Goal: Book appointment/travel/reservation

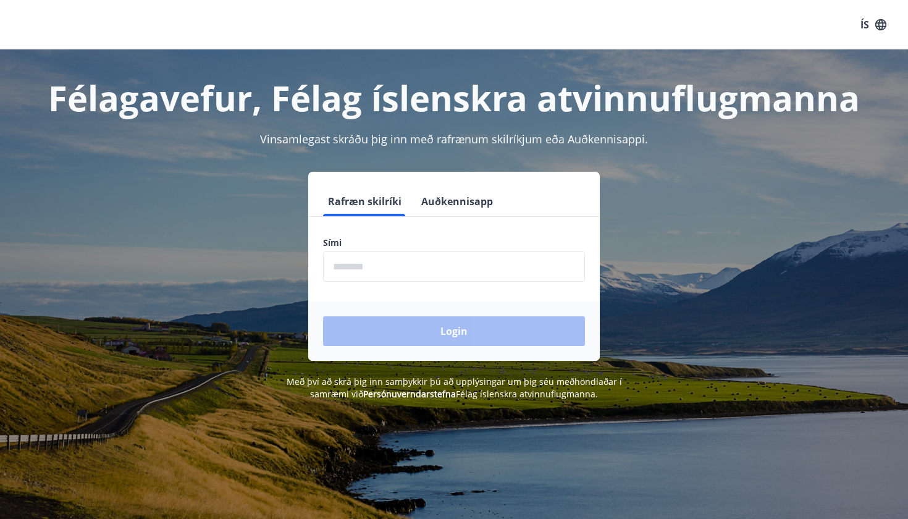
click at [502, 274] on input "phone" at bounding box center [454, 266] width 262 height 30
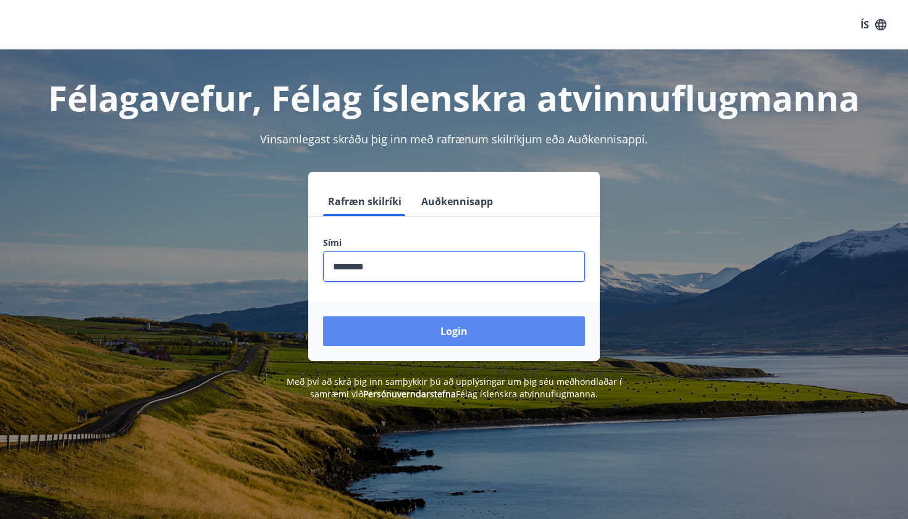
type input "********"
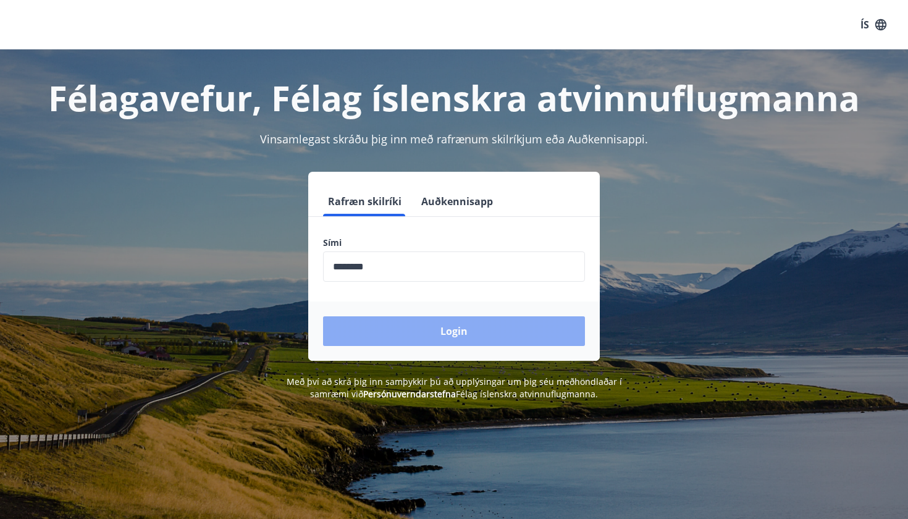
click at [466, 342] on button "Login" at bounding box center [454, 331] width 262 height 30
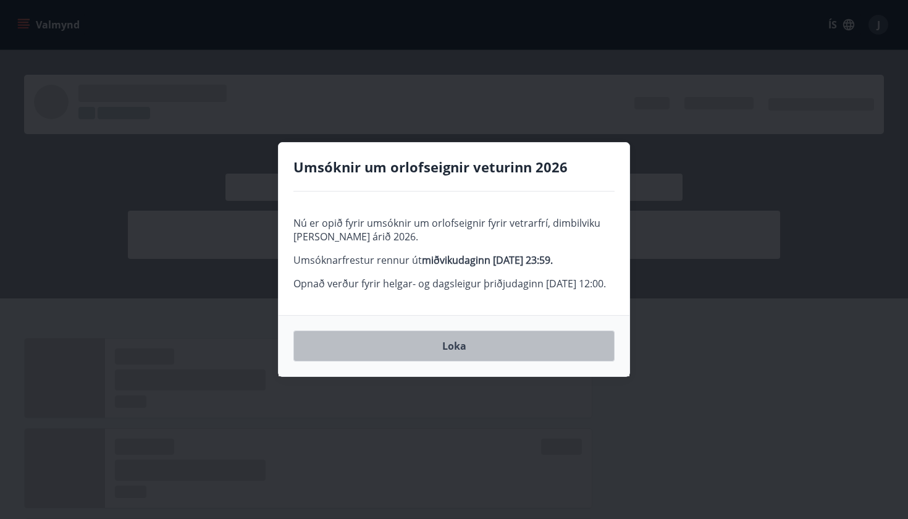
click at [460, 360] on button "Loka" at bounding box center [453, 346] width 321 height 31
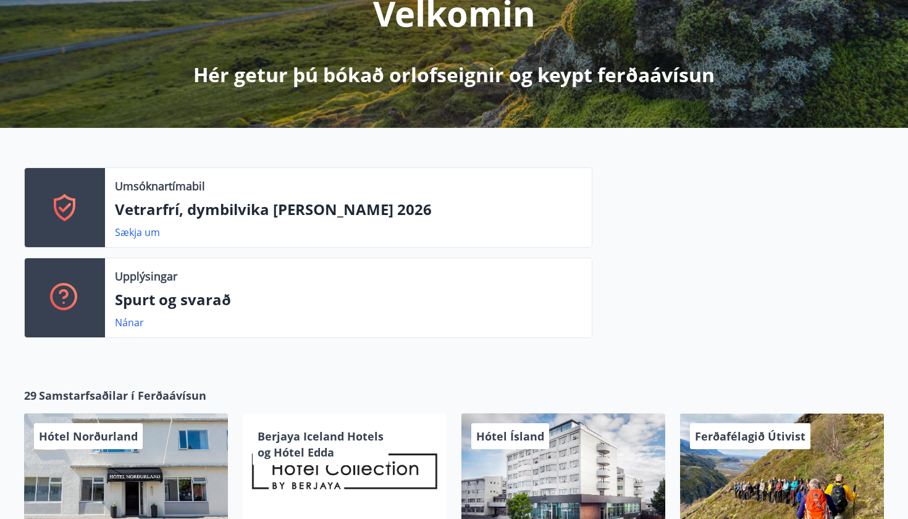
scroll to position [182, 0]
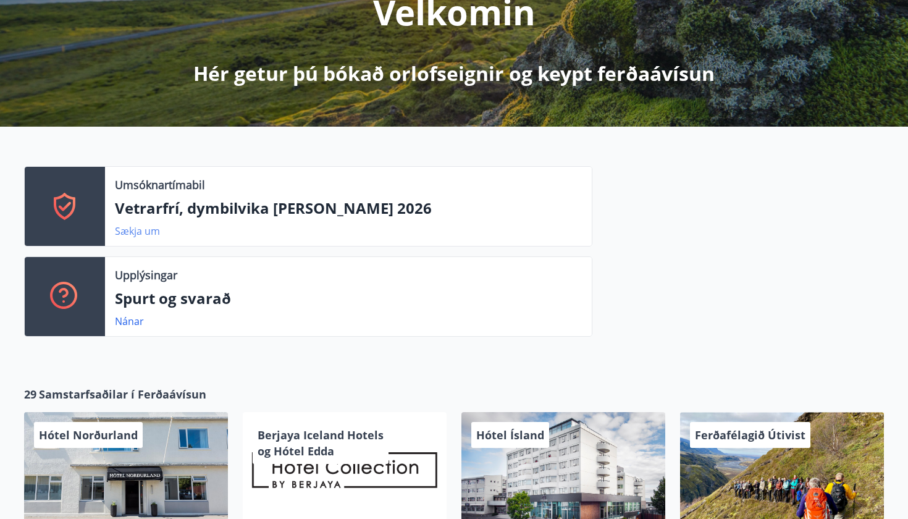
click at [145, 229] on link "Sækja um" at bounding box center [137, 231] width 45 height 14
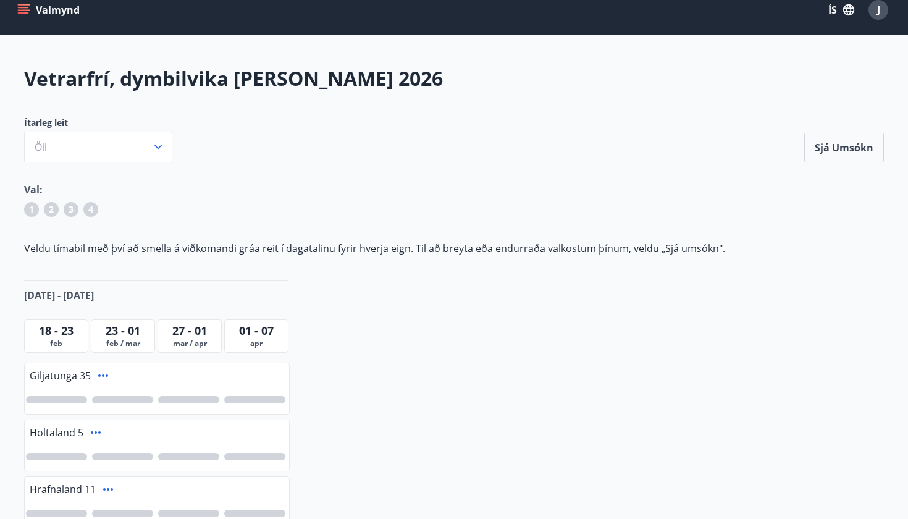
scroll to position [19, 0]
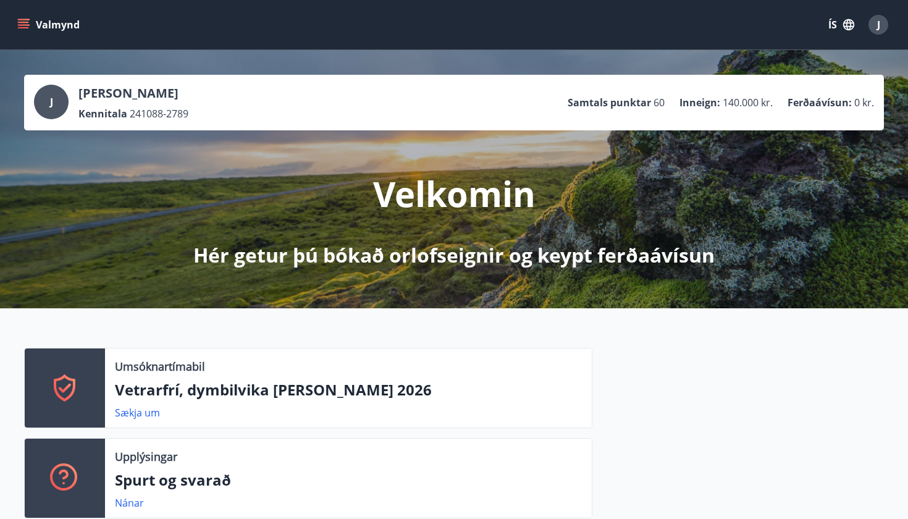
click at [59, 26] on button "Valmynd" at bounding box center [50, 25] width 70 height 22
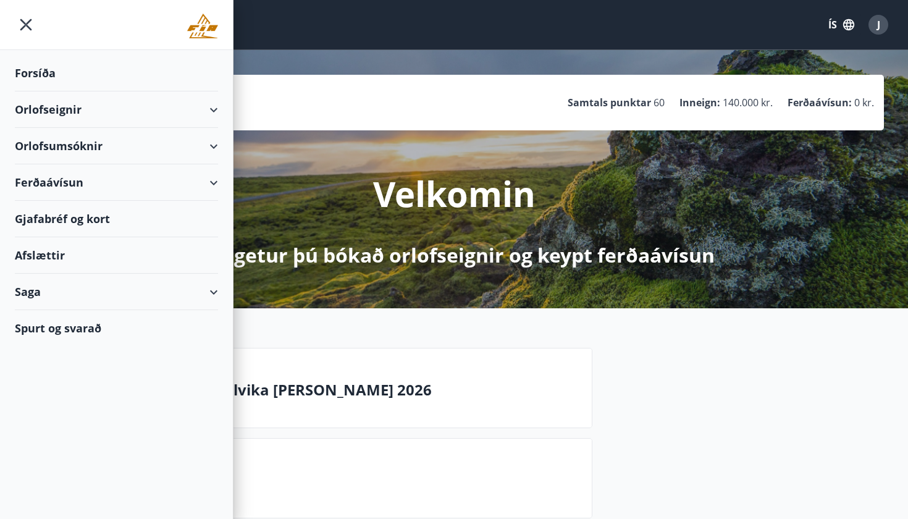
click at [63, 111] on div "Orlofseignir" at bounding box center [116, 109] width 203 height 36
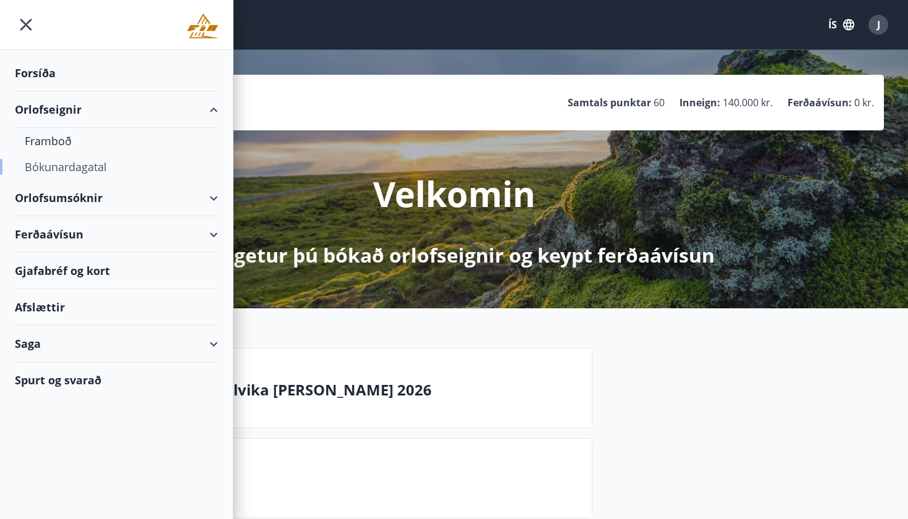
click at [58, 169] on div "Bókunardagatal" at bounding box center [116, 167] width 183 height 26
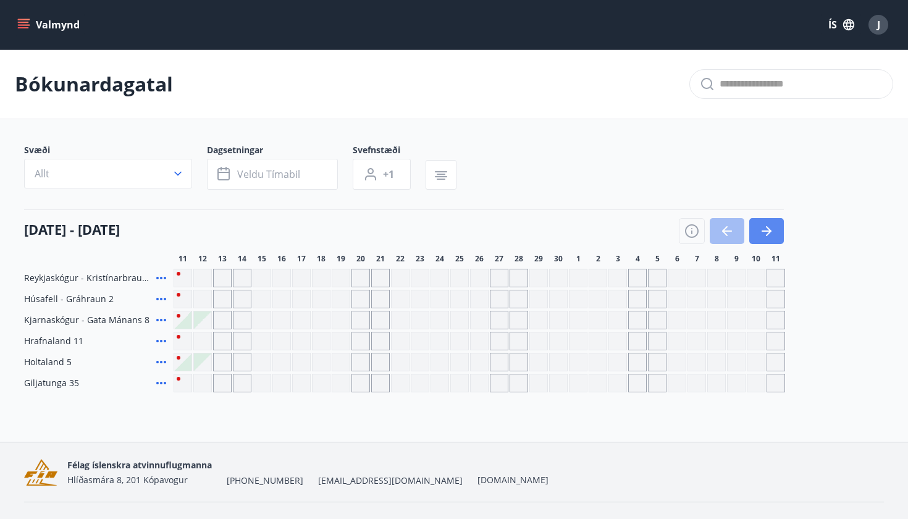
click at [775, 229] on button "button" at bounding box center [766, 231] width 35 height 26
click at [390, 382] on div at bounding box center [480, 383] width 612 height 19
click at [405, 384] on div "Gráir dagar eru ekki bókanlegir" at bounding box center [400, 383] width 19 height 19
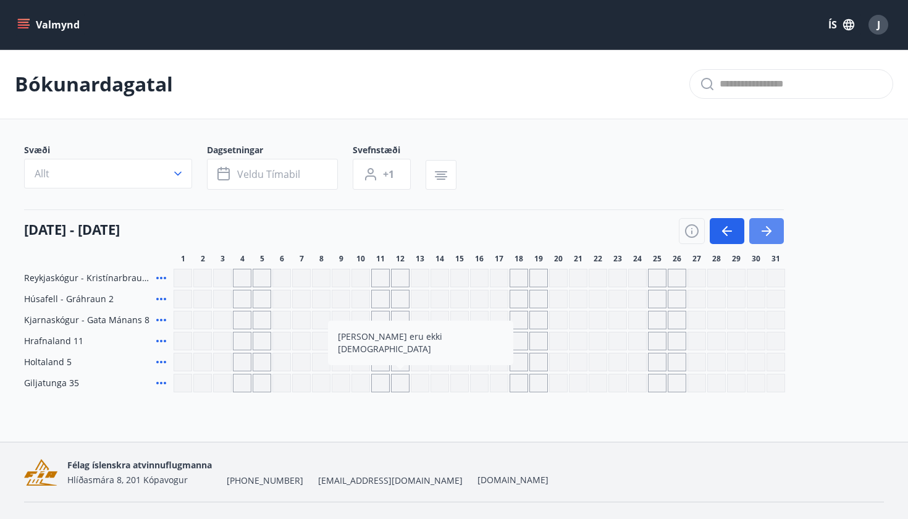
click at [769, 234] on icon "button" at bounding box center [769, 231] width 6 height 10
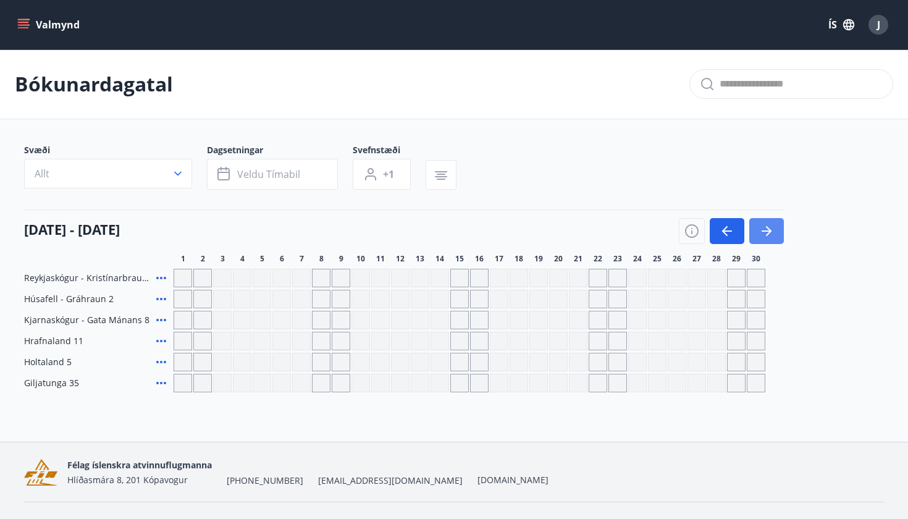
click at [769, 234] on icon "button" at bounding box center [769, 231] width 6 height 10
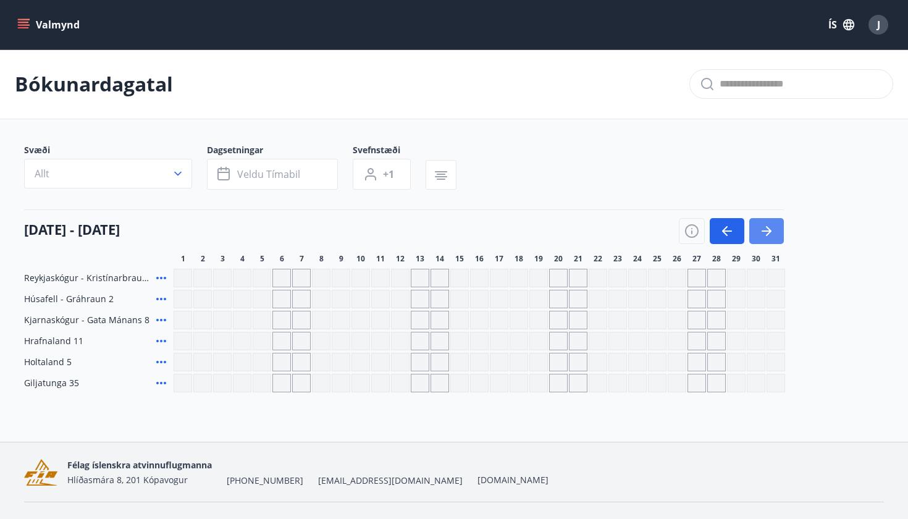
click at [769, 234] on icon "button" at bounding box center [769, 231] width 6 height 10
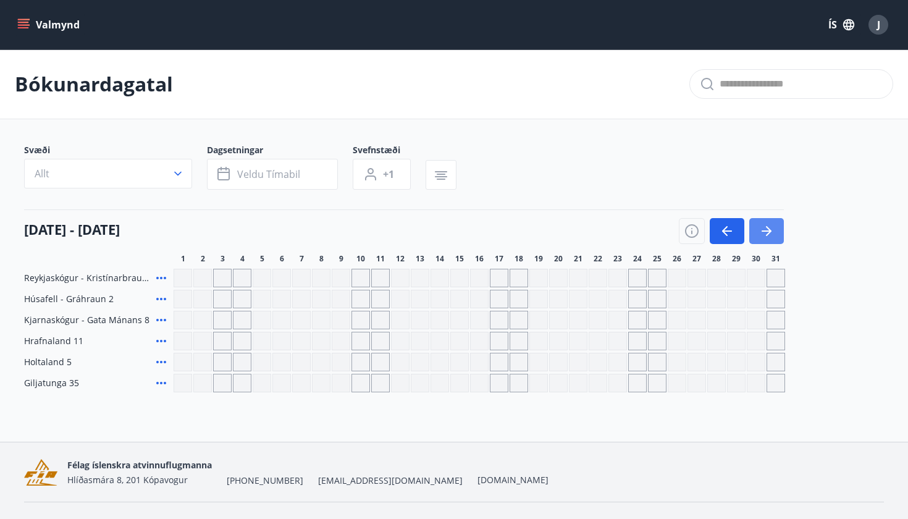
click at [769, 234] on icon "button" at bounding box center [769, 231] width 6 height 10
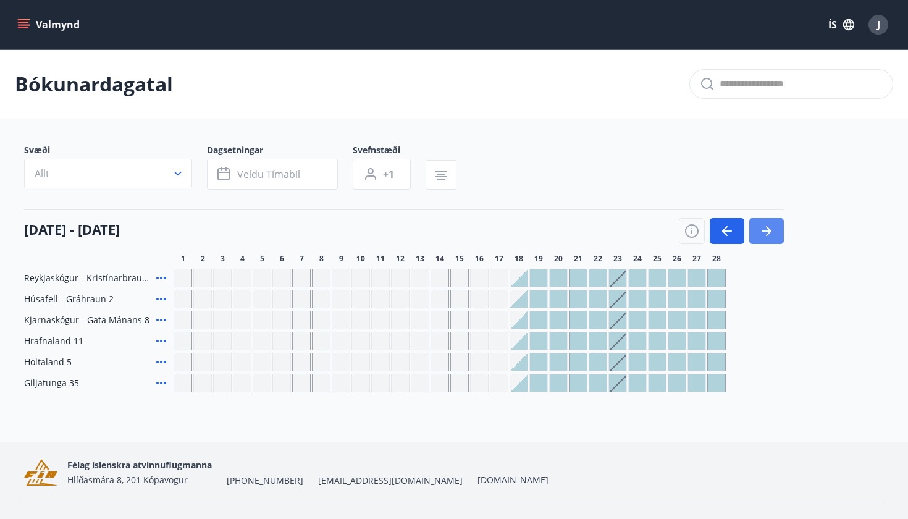
click at [769, 234] on icon "button" at bounding box center [769, 231] width 6 height 10
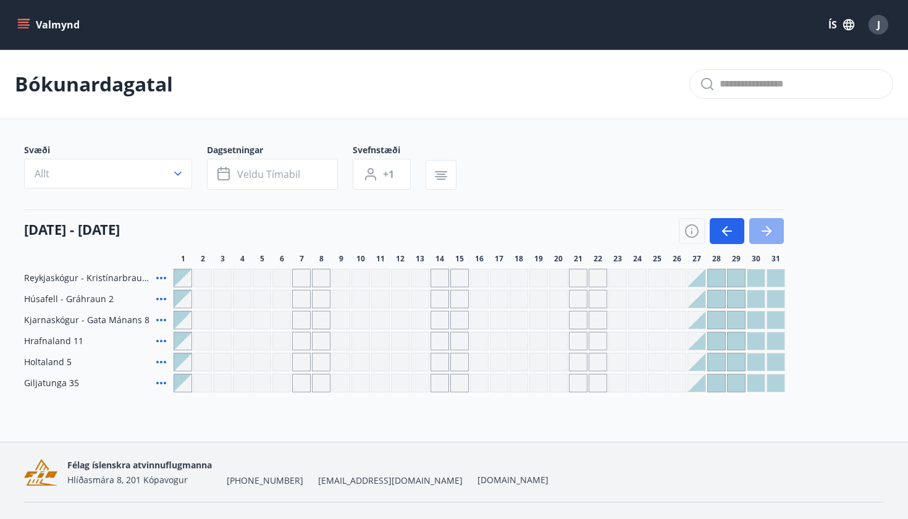
click at [769, 234] on icon "button" at bounding box center [769, 231] width 6 height 10
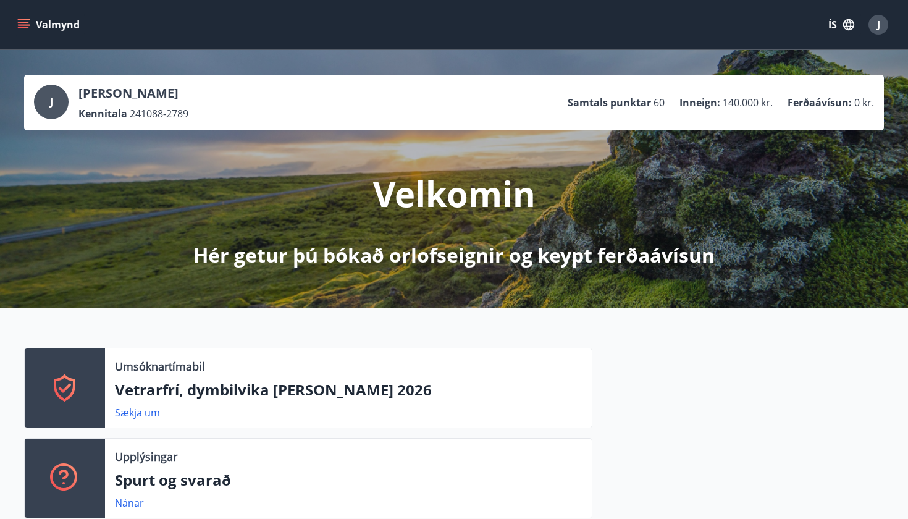
click at [20, 21] on icon "menu" at bounding box center [23, 25] width 12 height 12
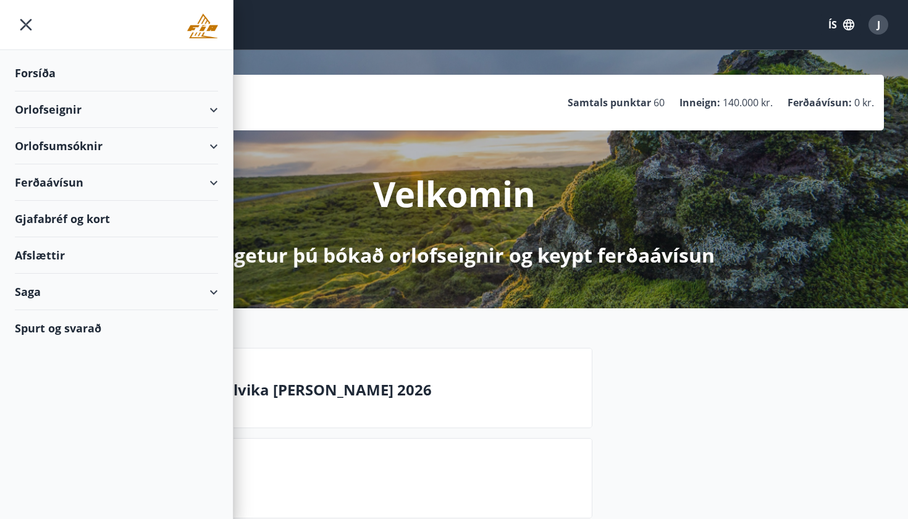
click at [70, 107] on div "Orlofseignir" at bounding box center [116, 109] width 203 height 36
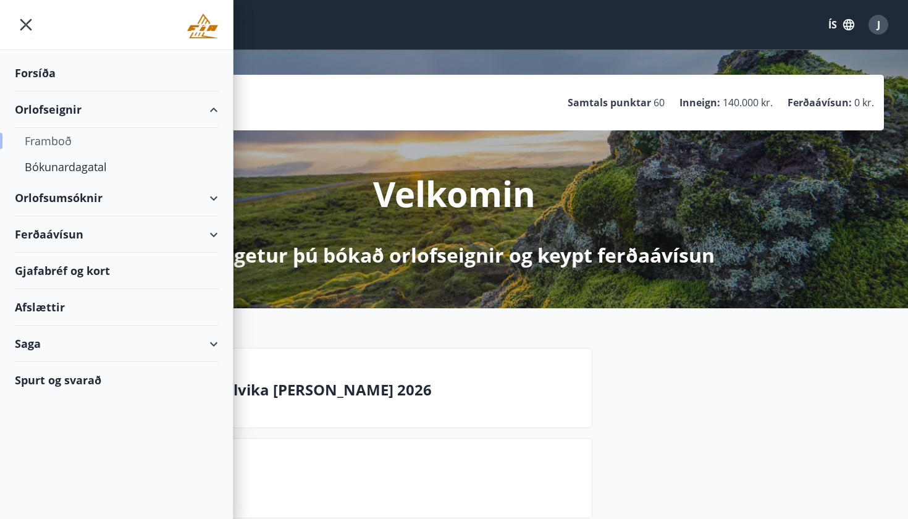
click at [46, 145] on div "Framboð" at bounding box center [116, 141] width 183 height 26
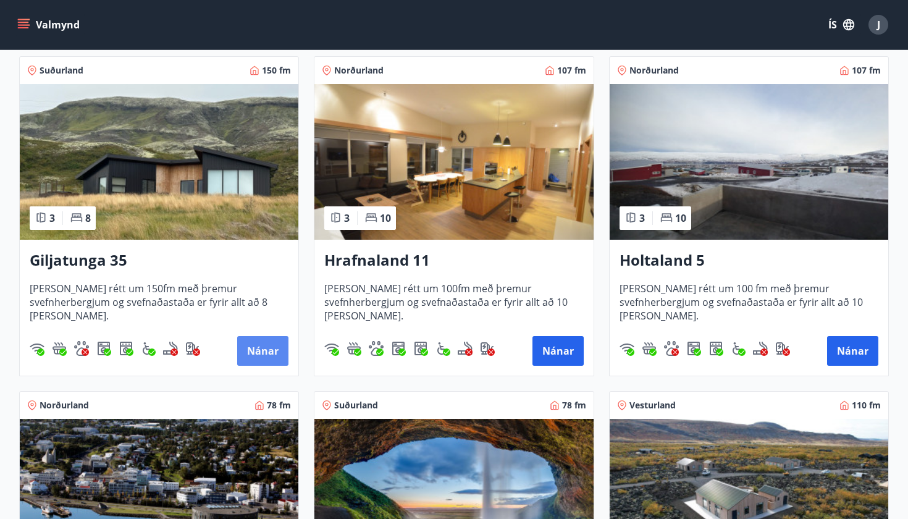
click at [255, 356] on button "Nánar" at bounding box center [262, 351] width 51 height 30
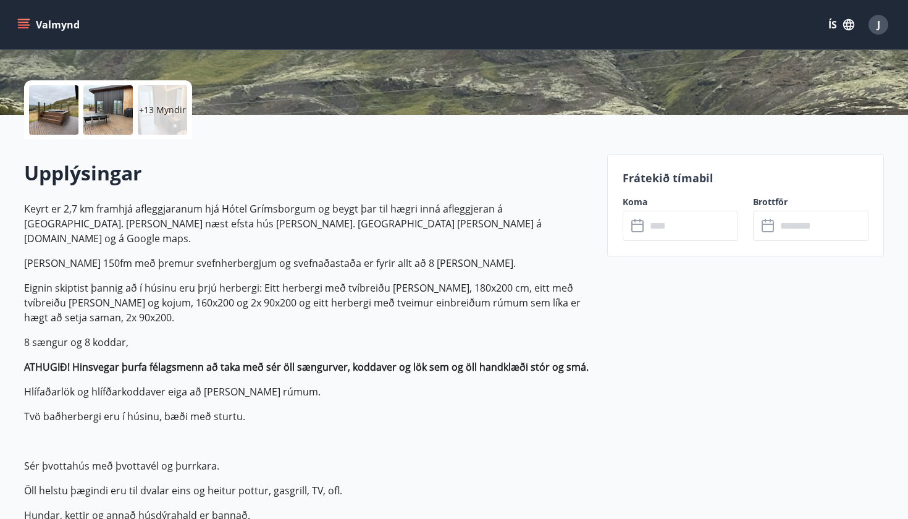
scroll to position [259, 0]
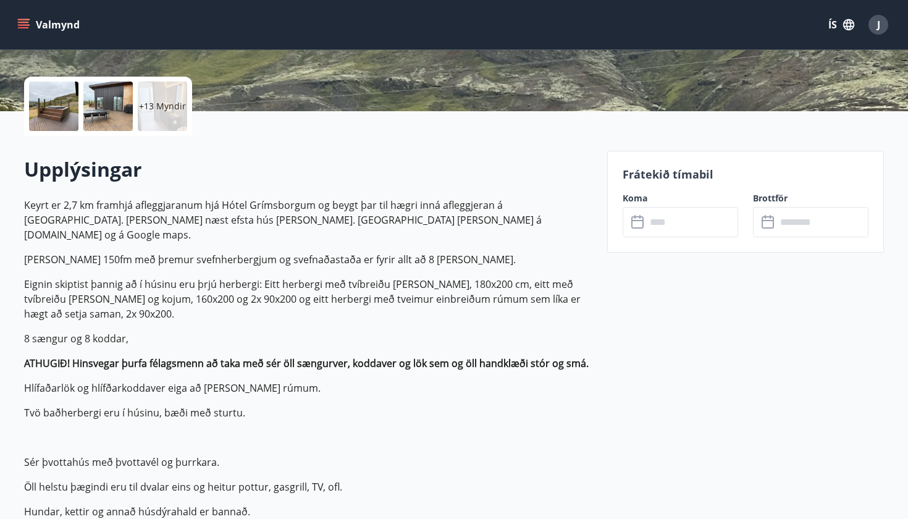
click at [672, 219] on input "text" at bounding box center [692, 222] width 92 height 30
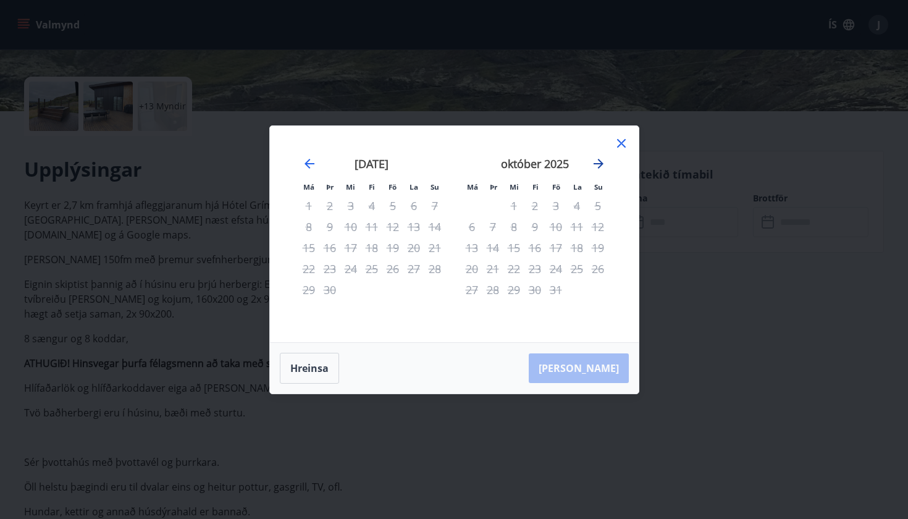
click at [599, 160] on icon "Move forward to switch to the next month." at bounding box center [599, 164] width 10 height 10
click at [311, 163] on icon "Move backward to switch to the previous month." at bounding box center [310, 164] width 10 height 10
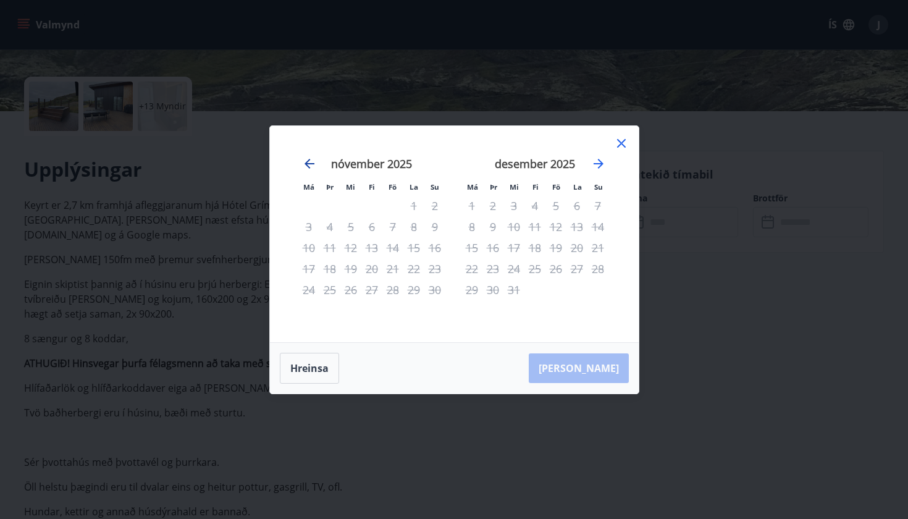
click at [311, 163] on icon "Move backward to switch to the previous month." at bounding box center [310, 164] width 10 height 10
click at [620, 143] on icon at bounding box center [621, 143] width 15 height 15
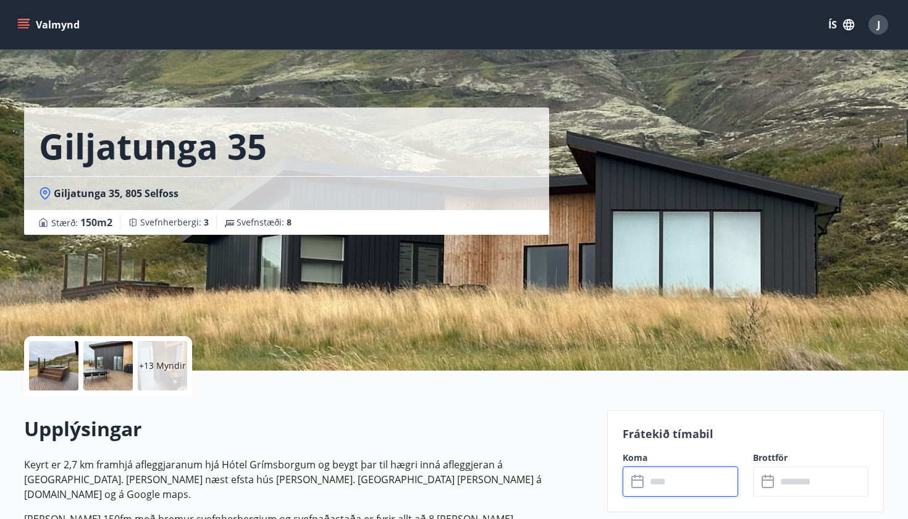
scroll to position [0, 0]
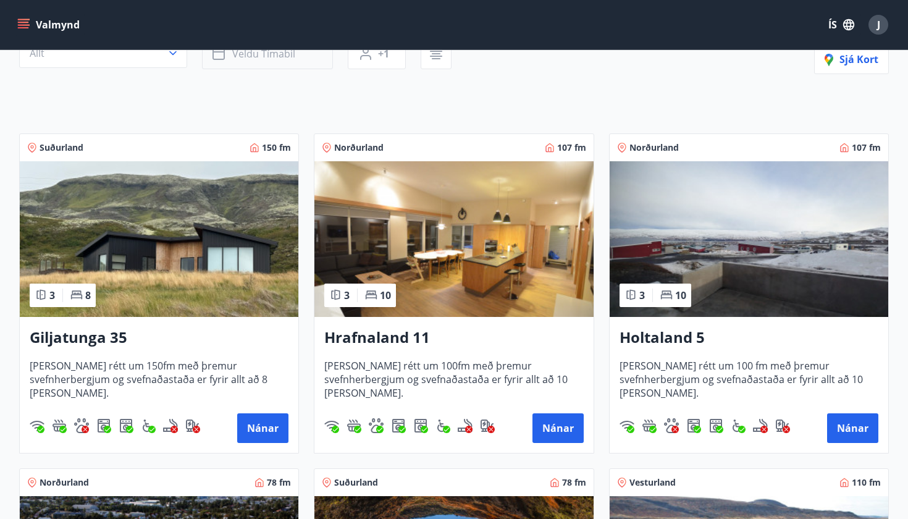
scroll to position [158, 0]
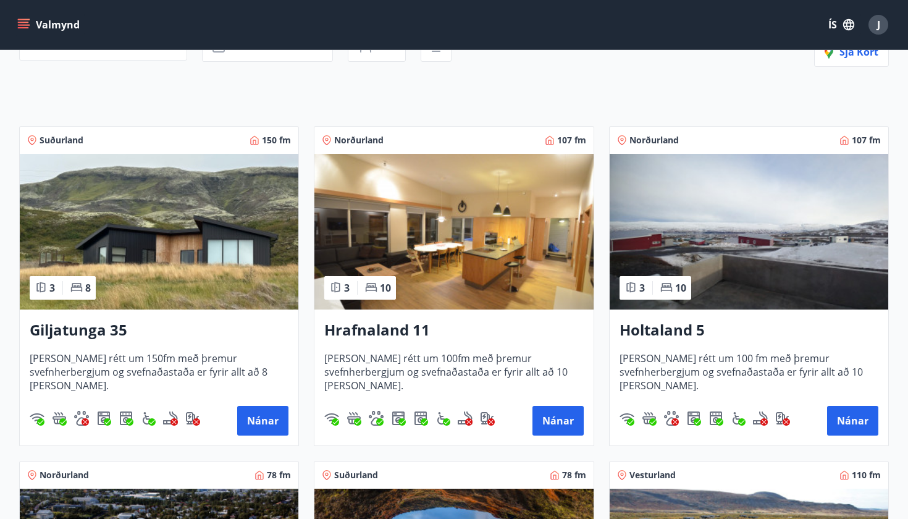
click at [326, 211] on img at bounding box center [453, 232] width 279 height 156
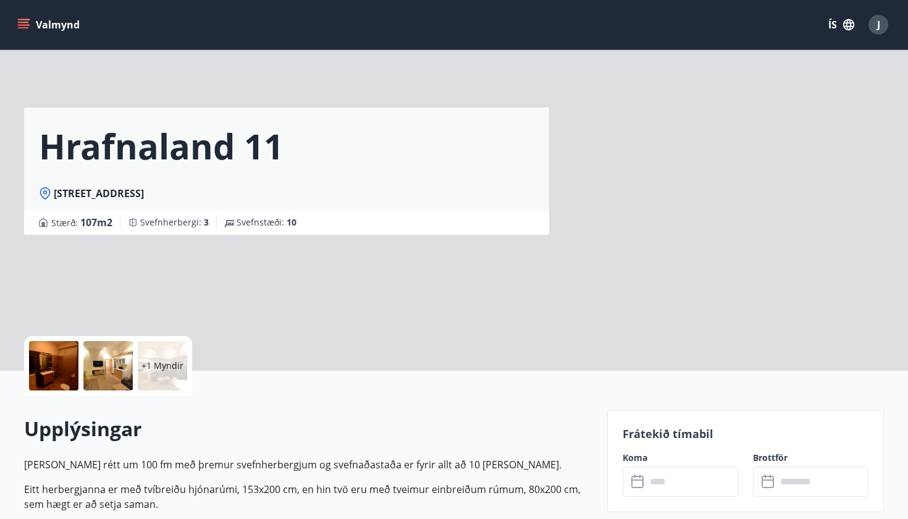
click at [327, 216] on div "Stærð : 107 m2 Svefnherbergi : 3 Svefnstæði : 10" at bounding box center [286, 222] width 495 height 15
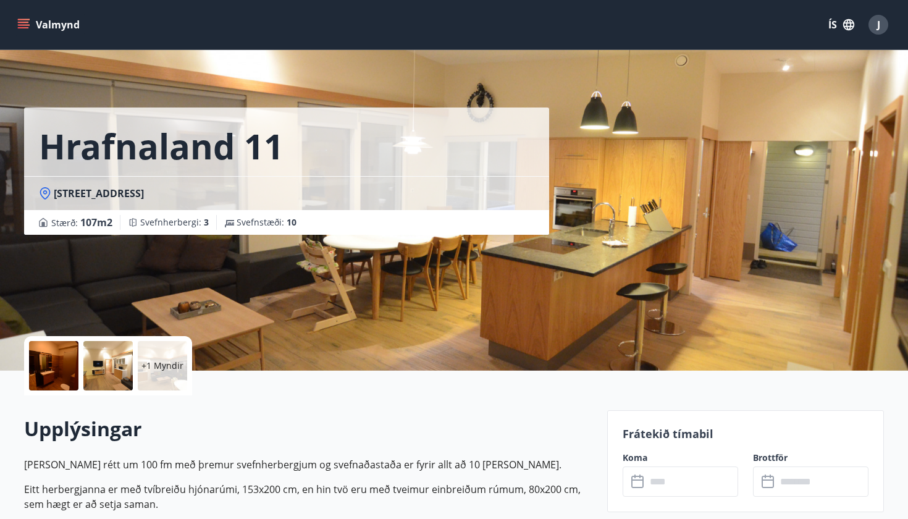
click at [327, 217] on div "Stærð : 107 m2 Svefnherbergi : 3 Svefnstæði : 10" at bounding box center [286, 222] width 495 height 15
click at [381, 207] on div "Hrafnaland 11, 601 Akureyri" at bounding box center [286, 193] width 525 height 34
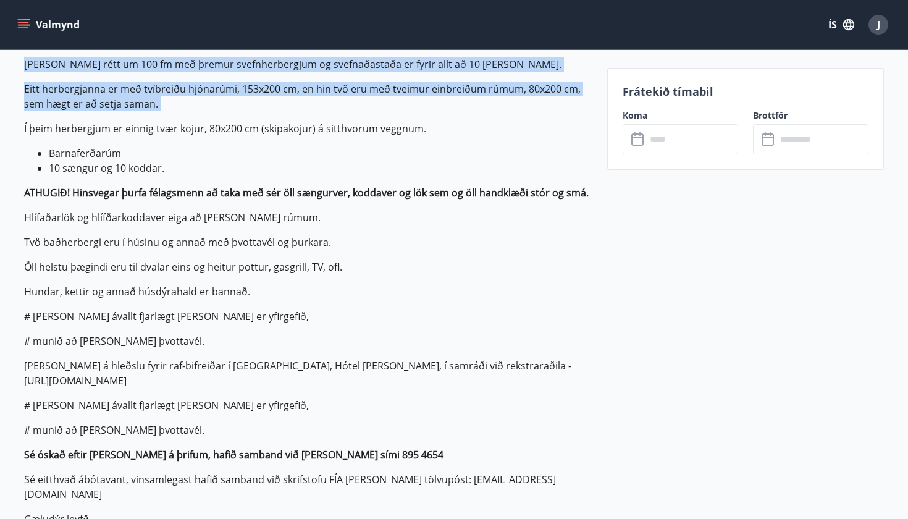
scroll to position [445, 0]
